Goal: Task Accomplishment & Management: Use online tool/utility

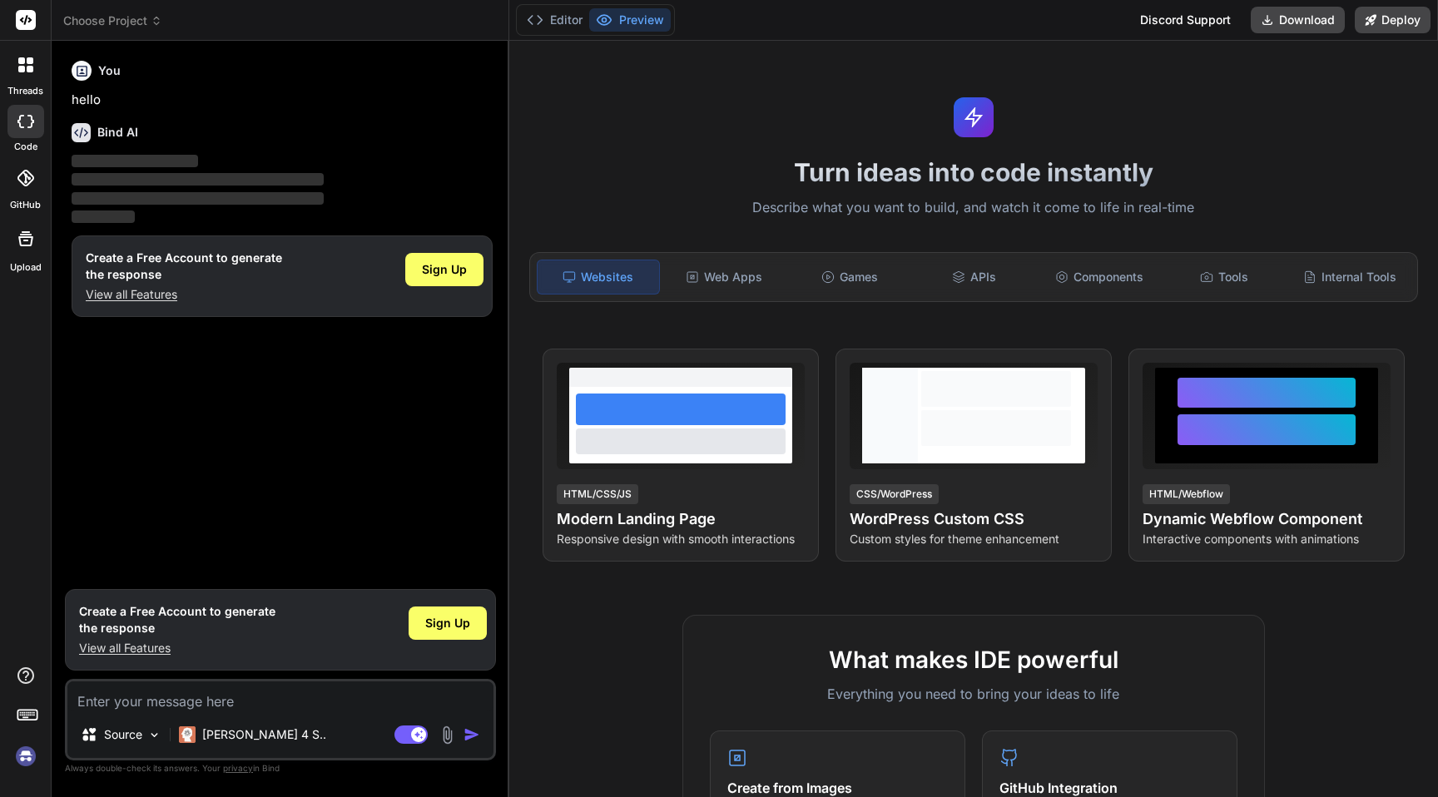
click at [27, 24] on rect at bounding box center [26, 20] width 20 height 20
click at [20, 758] on img at bounding box center [26, 756] width 28 height 28
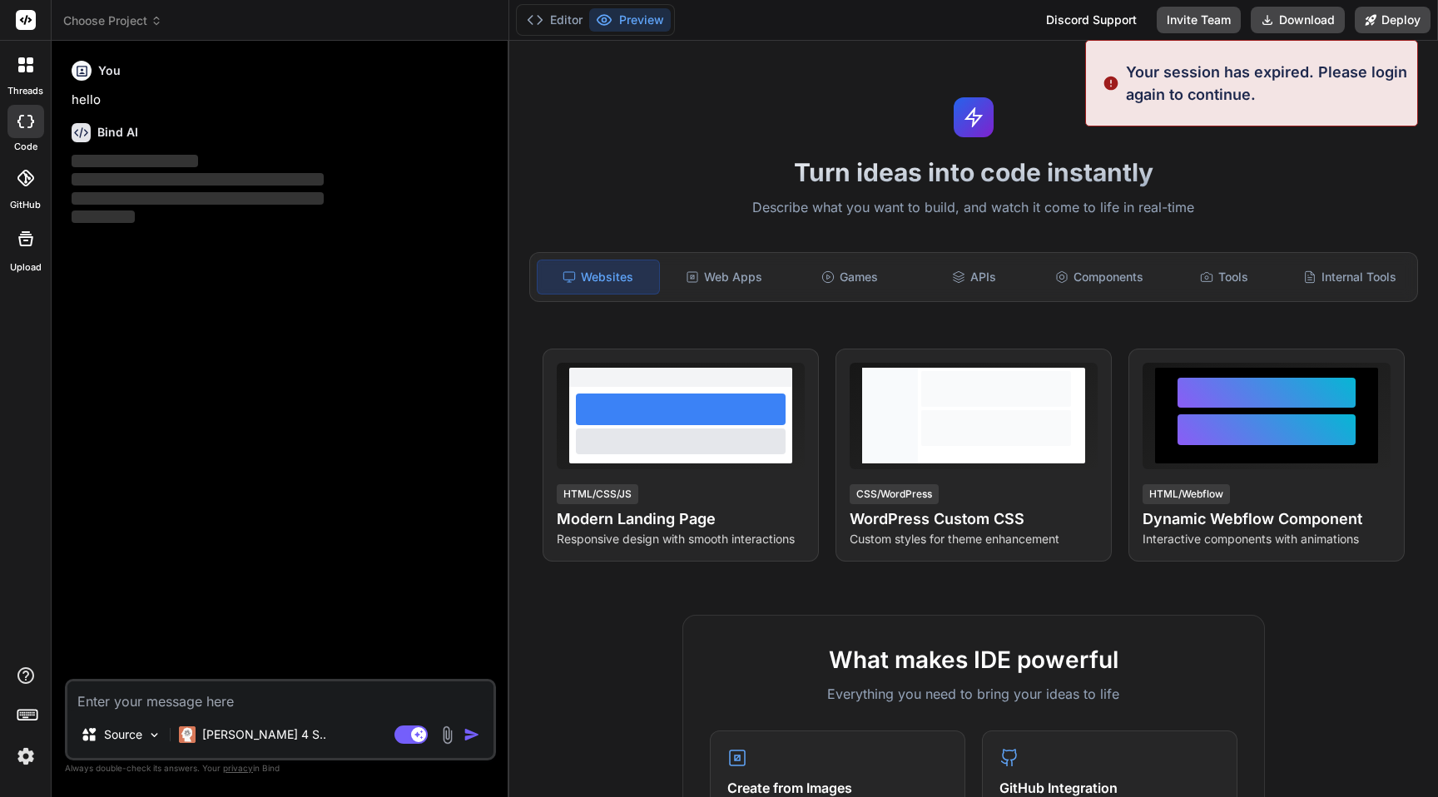
type textarea "x"
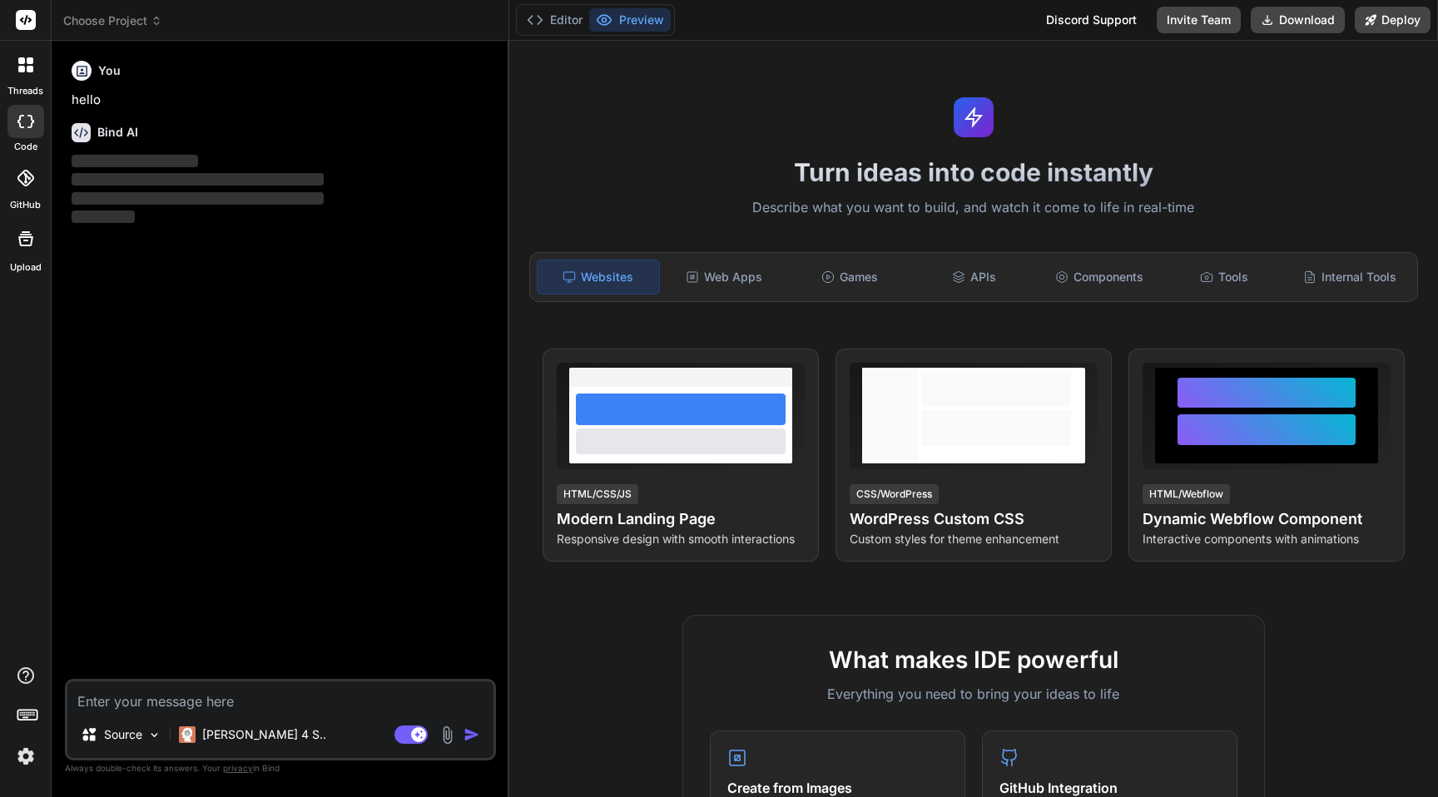
click at [42, 549] on div "threads code GitHub Upload" at bounding box center [26, 398] width 52 height 797
click at [26, 14] on rect at bounding box center [26, 20] width 20 height 20
click at [31, 69] on icon at bounding box center [30, 69] width 7 height 7
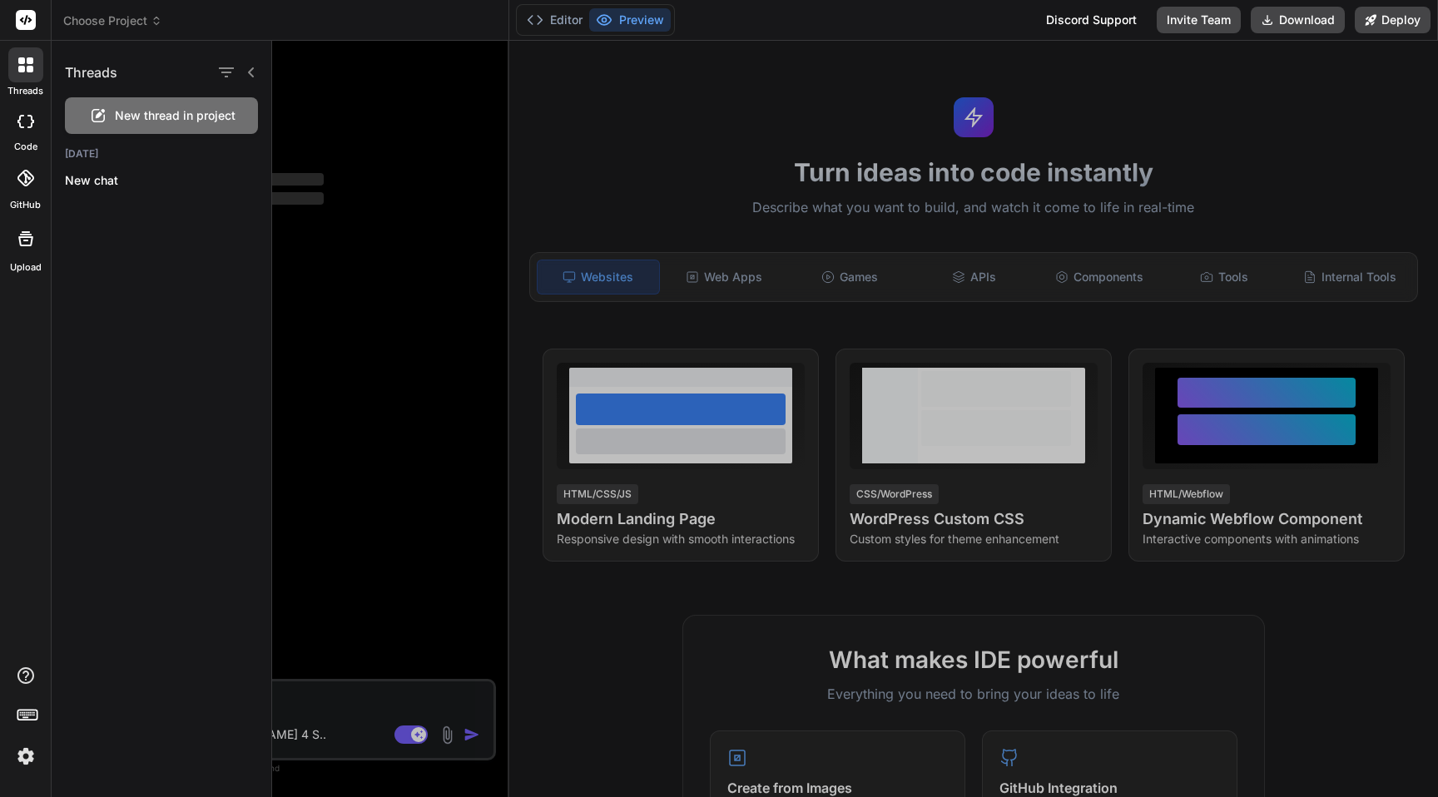
click at [1248, 430] on div at bounding box center [855, 419] width 1166 height 757
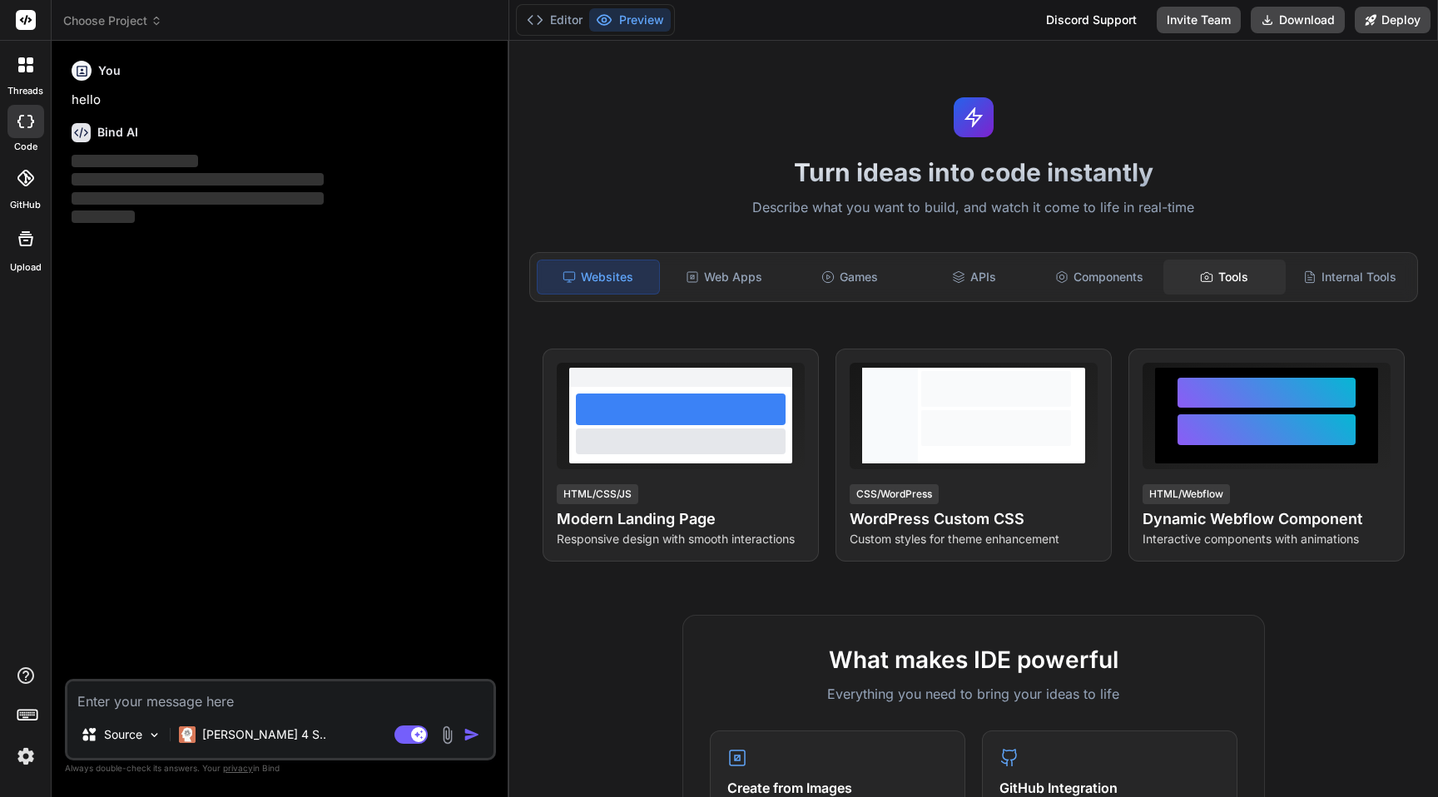
click at [1219, 276] on div "Tools" at bounding box center [1225, 277] width 122 height 35
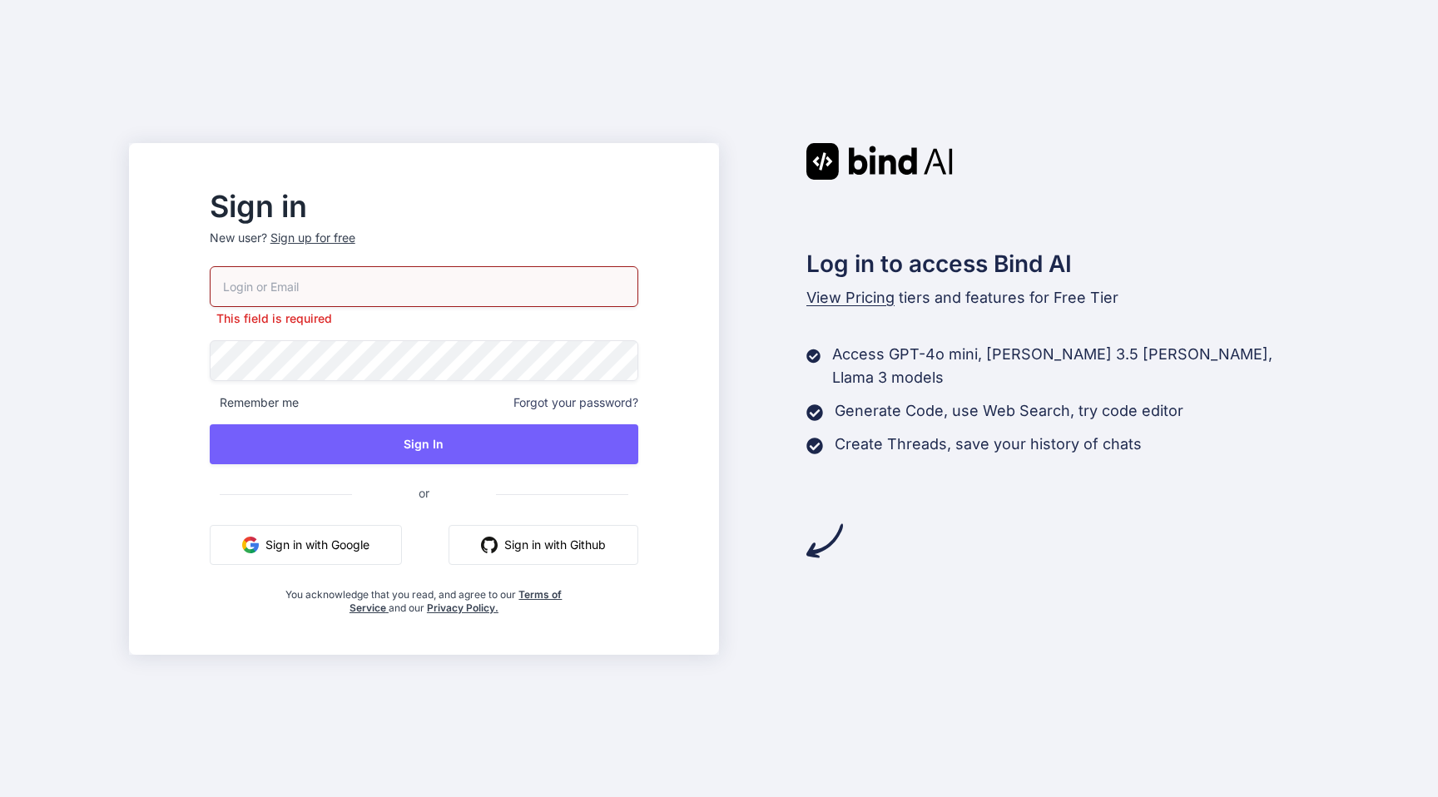
click at [298, 588] on div "This field is required Remember me Forgot your password? Sign In or Sign in wit…" at bounding box center [424, 440] width 429 height 349
click at [324, 532] on button "Sign in with Google" at bounding box center [306, 545] width 192 height 40
